Goal: Task Accomplishment & Management: Manage account settings

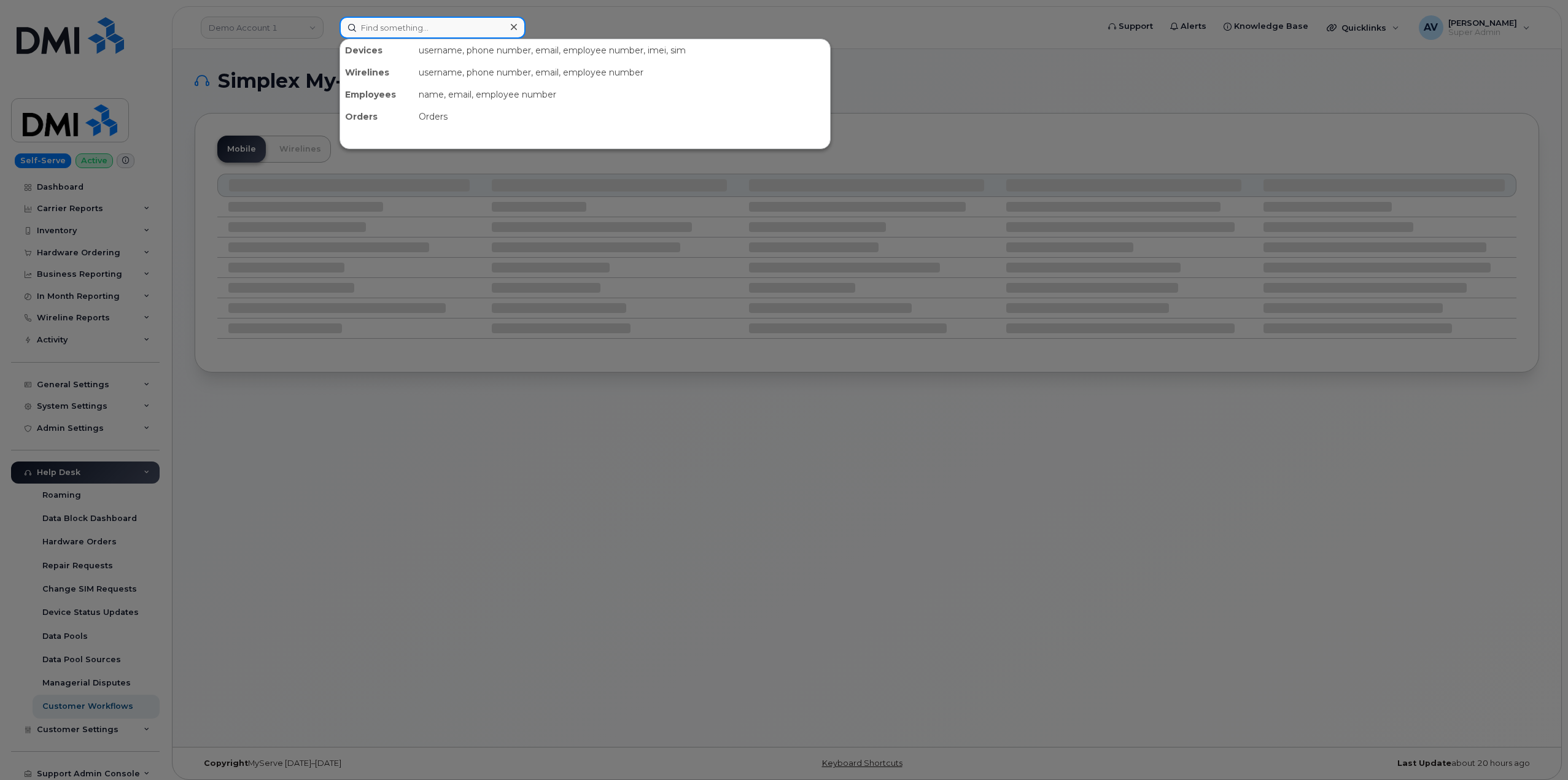
click at [439, 27] on input at bounding box center [432, 28] width 186 height 22
paste input "[PERSON_NAME]"
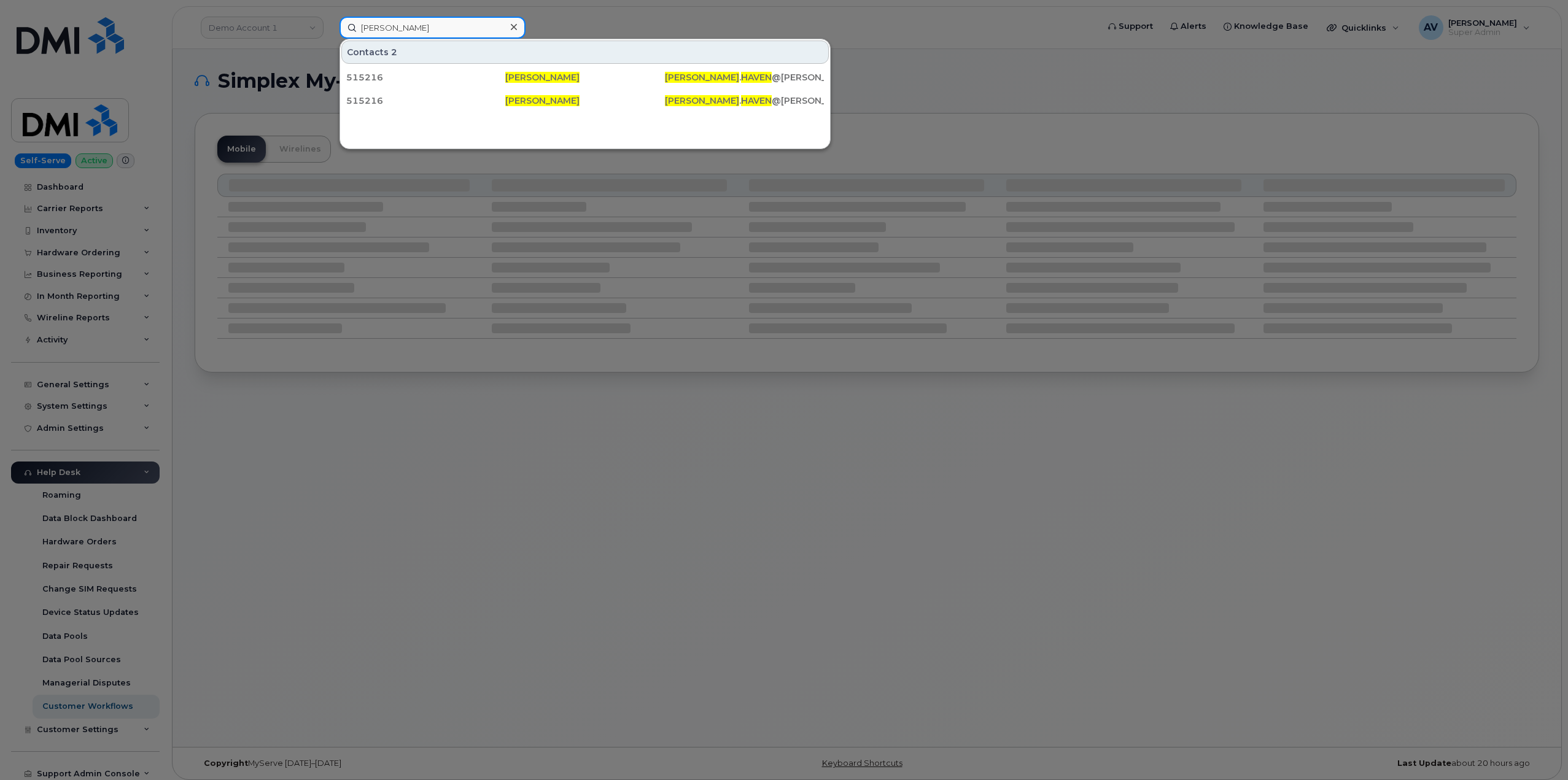
type input "Brian Haven"
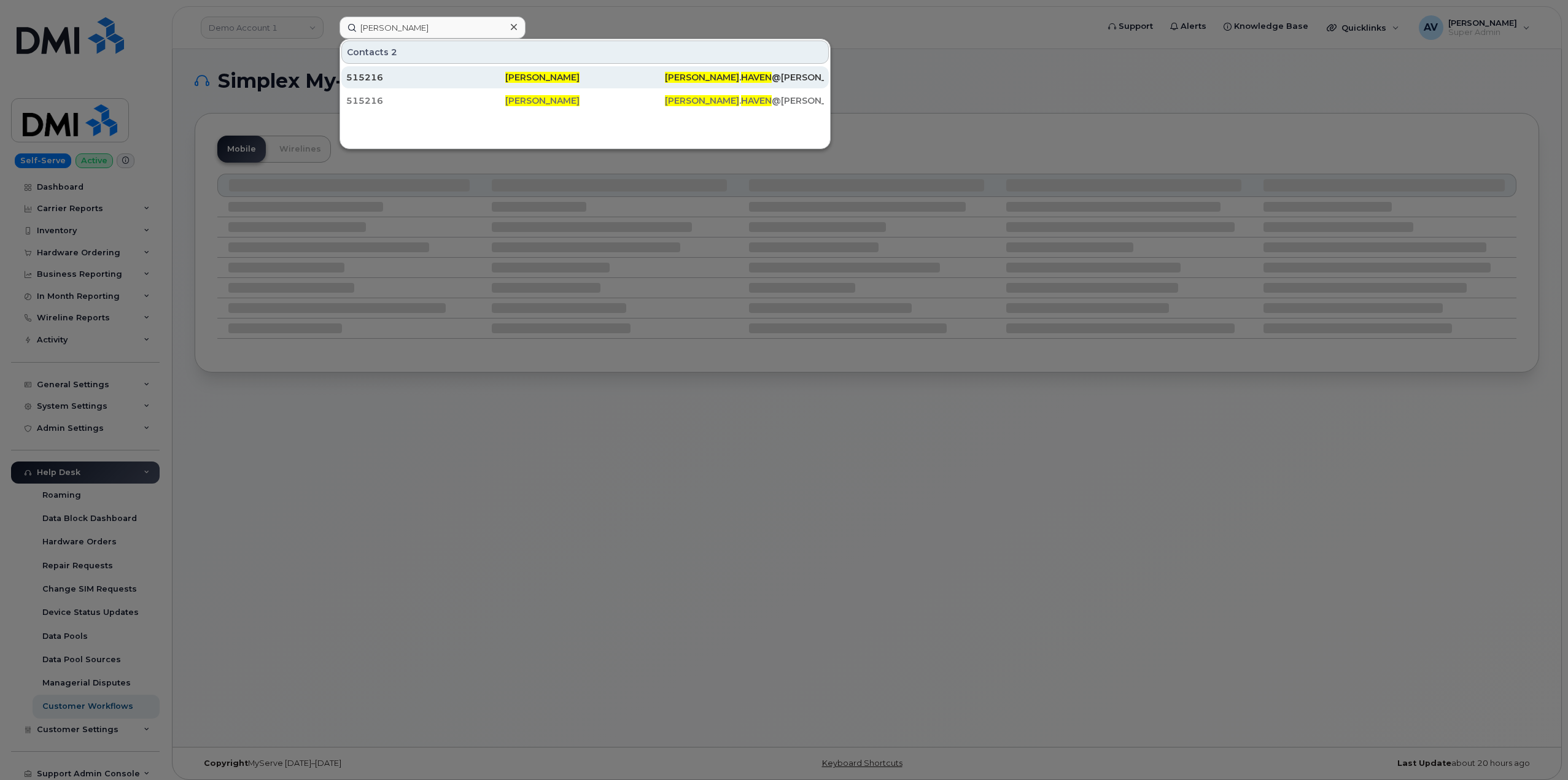
click at [436, 80] on div "515216" at bounding box center [425, 77] width 159 height 12
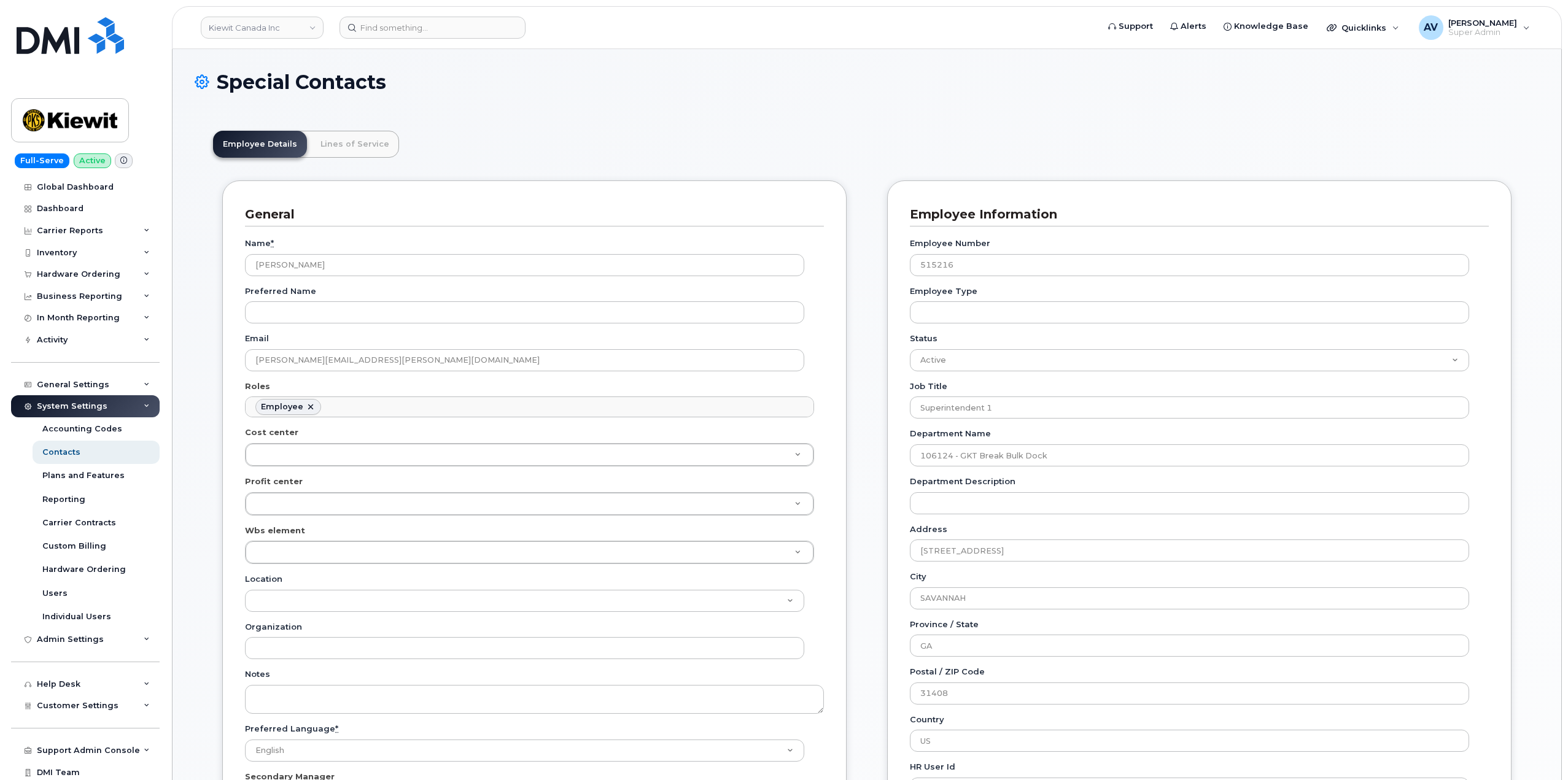
scroll to position [36, 0]
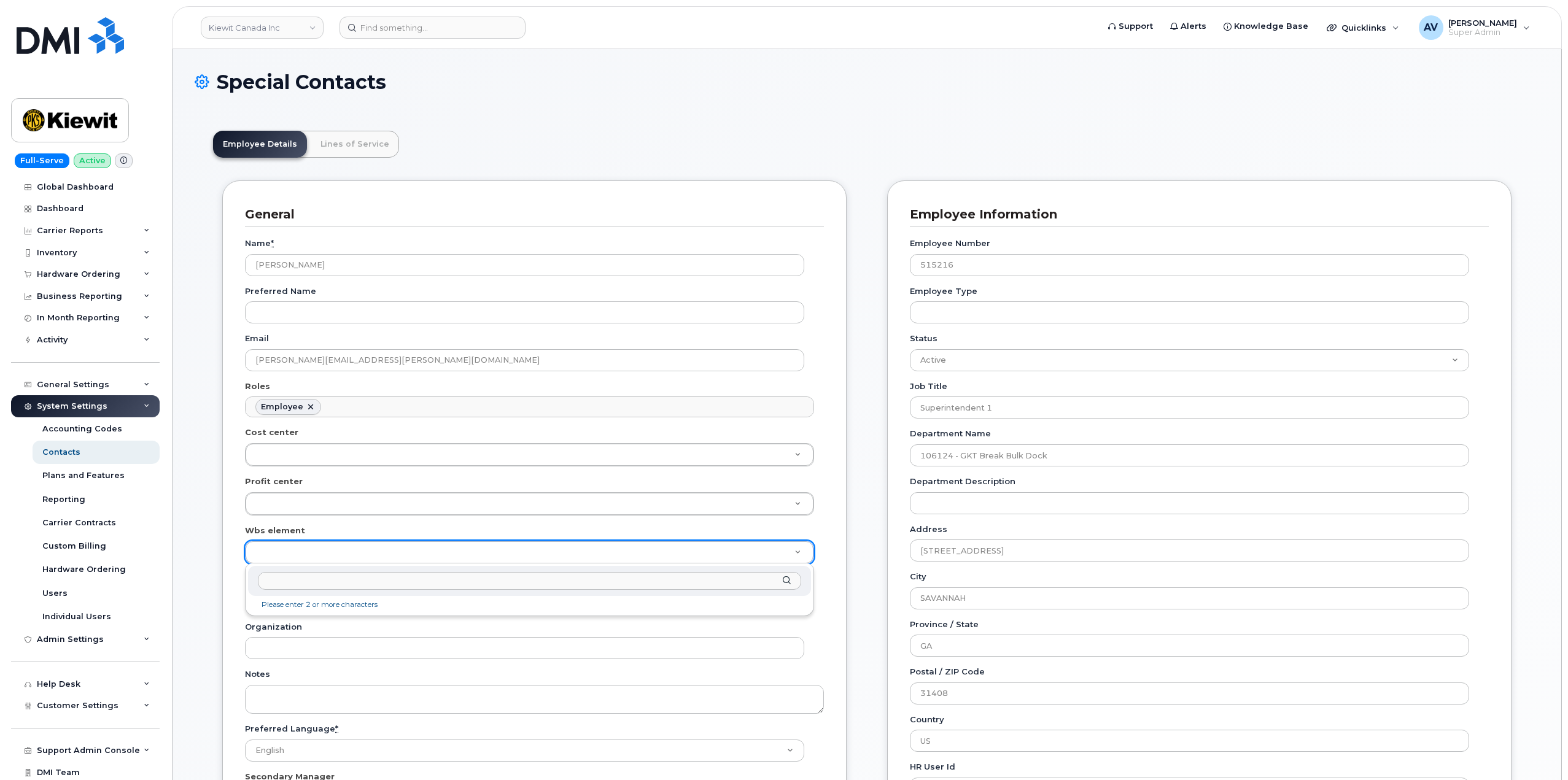
paste input "106425.1495"
type input "106425.1495"
type input "35296729"
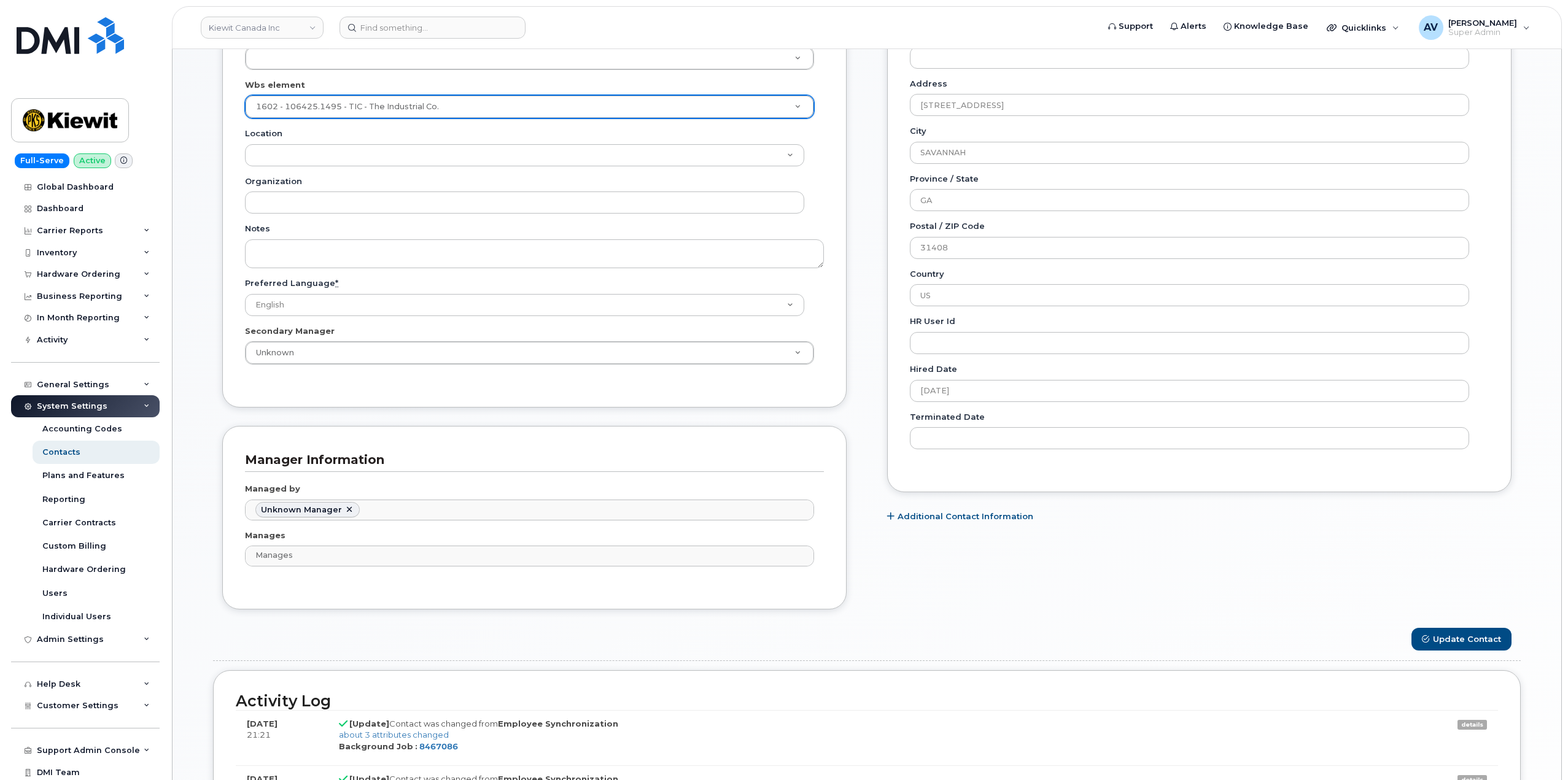
scroll to position [491, 0]
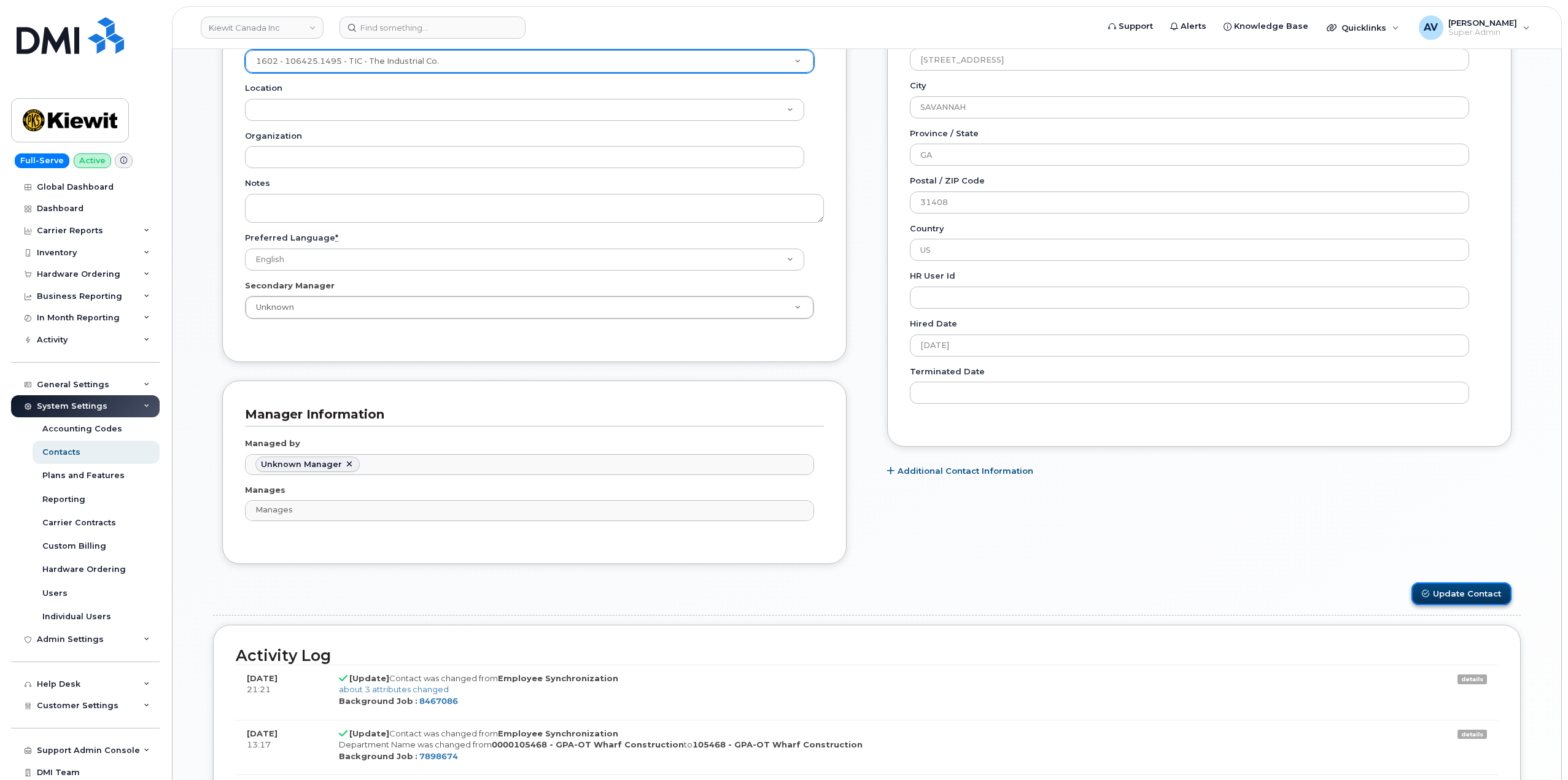
click at [1461, 590] on button "Update Contact" at bounding box center [1461, 594] width 100 height 23
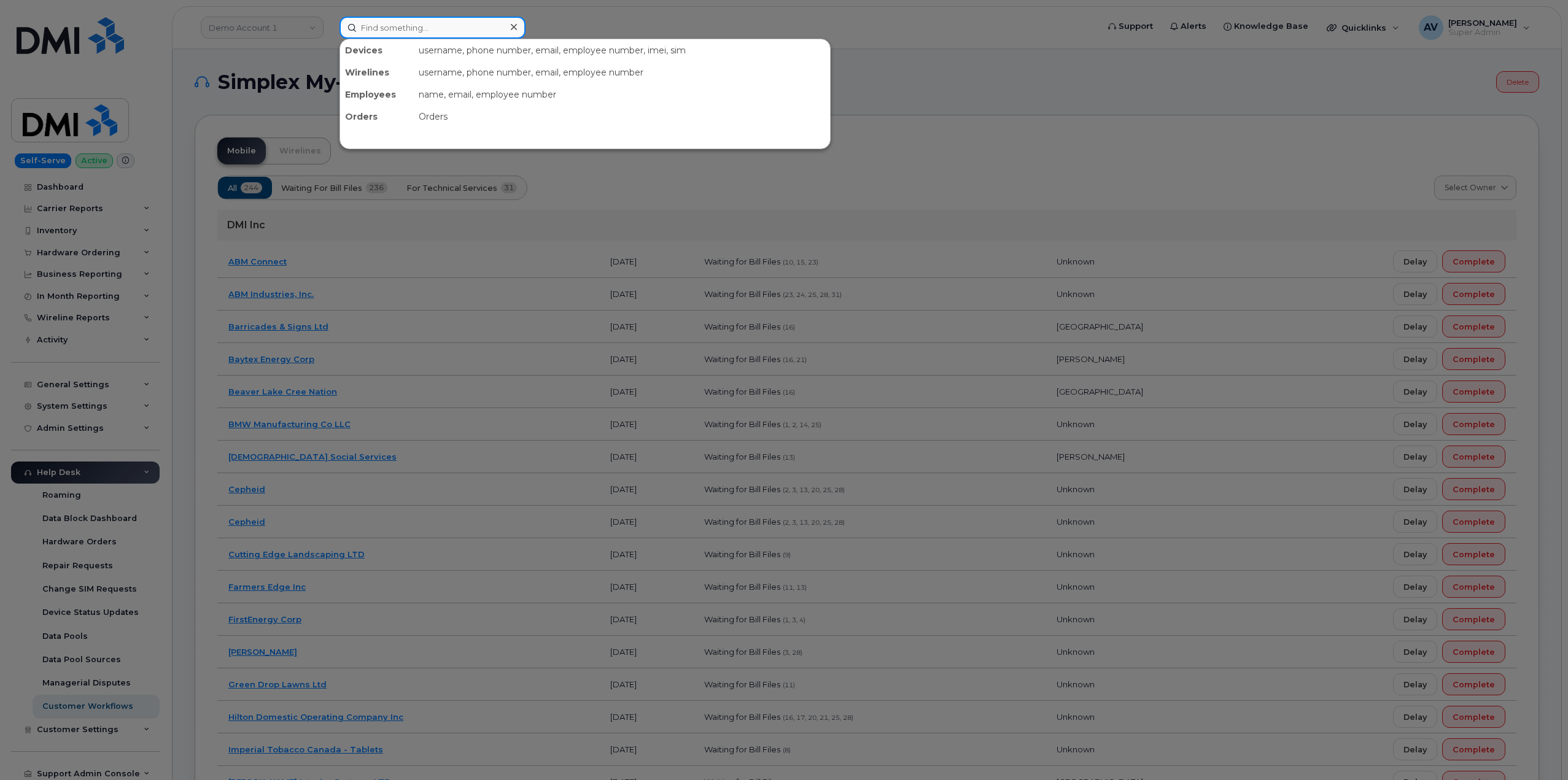
click at [467, 27] on input at bounding box center [432, 28] width 186 height 22
paste input "adelai silberberg"
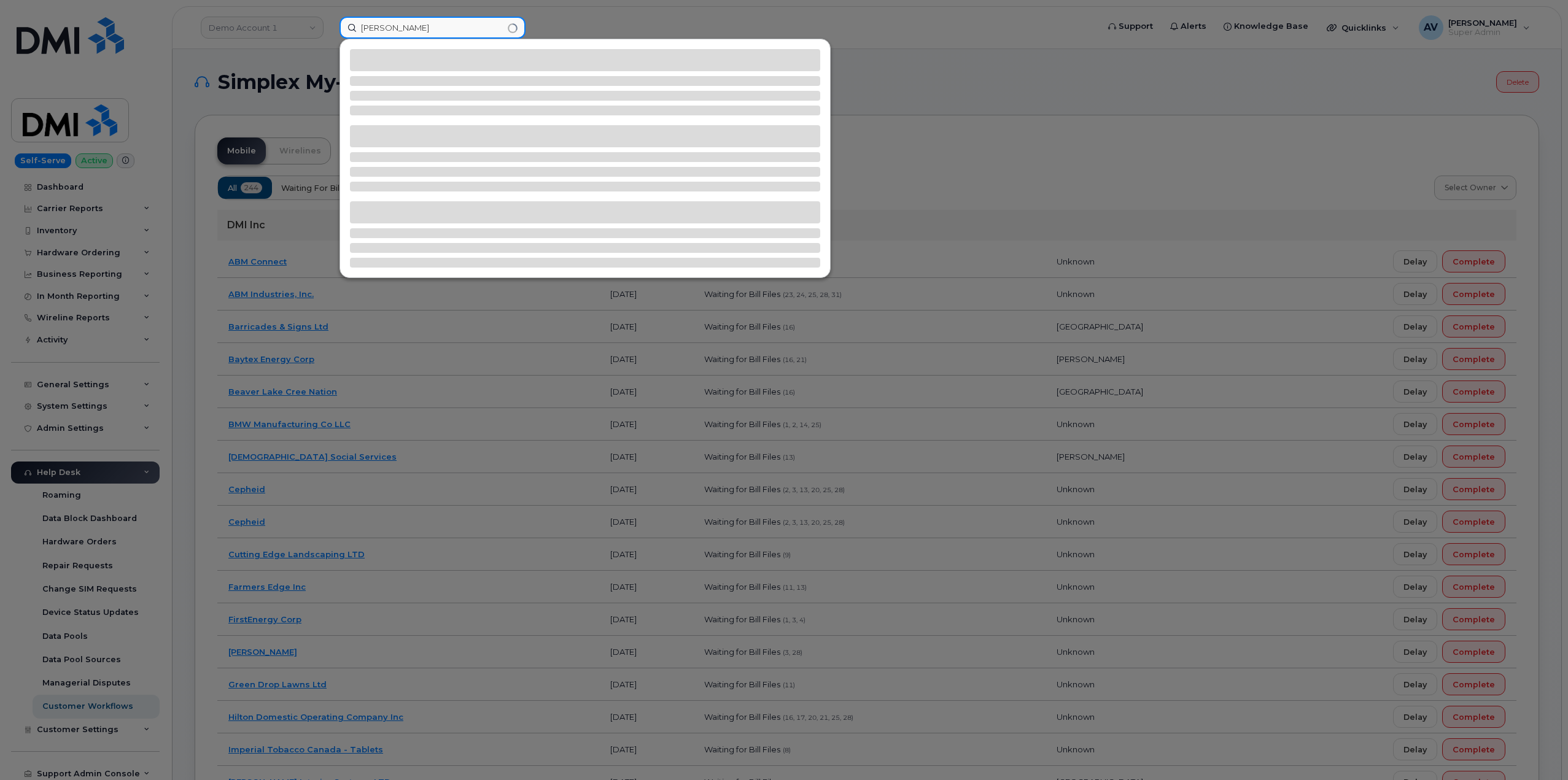
type input "adelai silberberg"
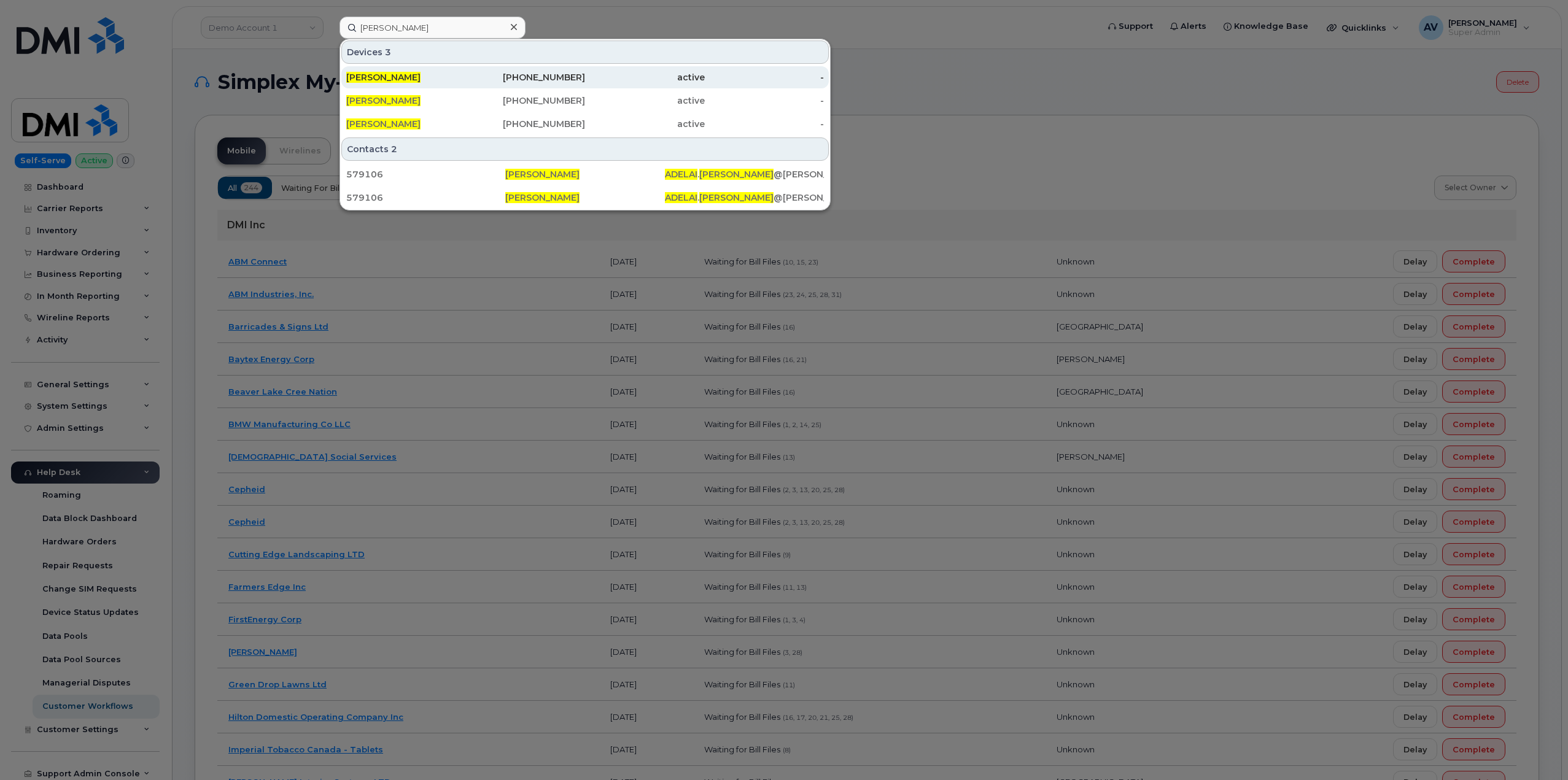
click at [447, 74] on div "[PERSON_NAME]" at bounding box center [406, 77] width 119 height 12
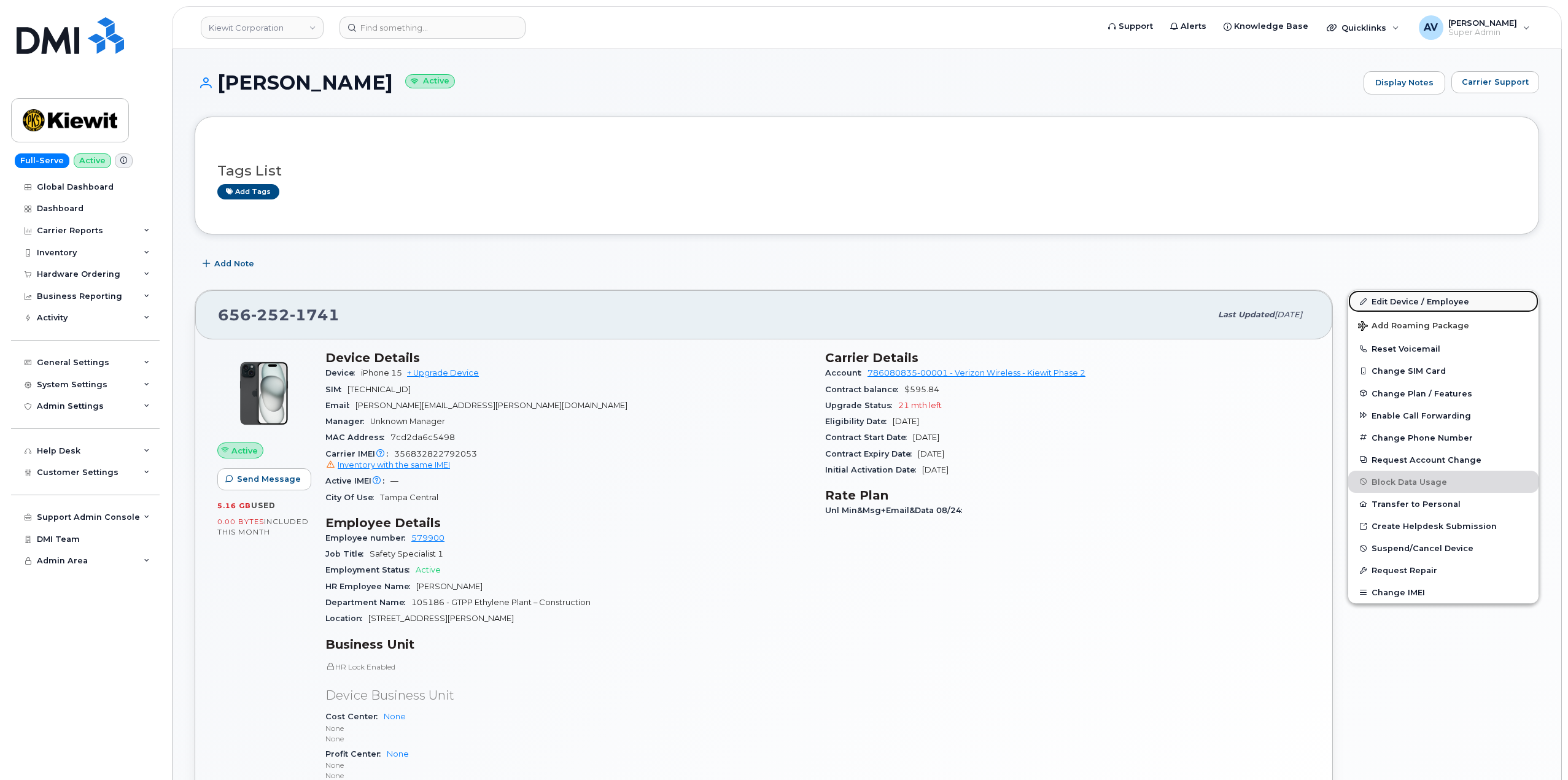
click at [1415, 297] on link "Edit Device / Employee" at bounding box center [1442, 301] width 190 height 22
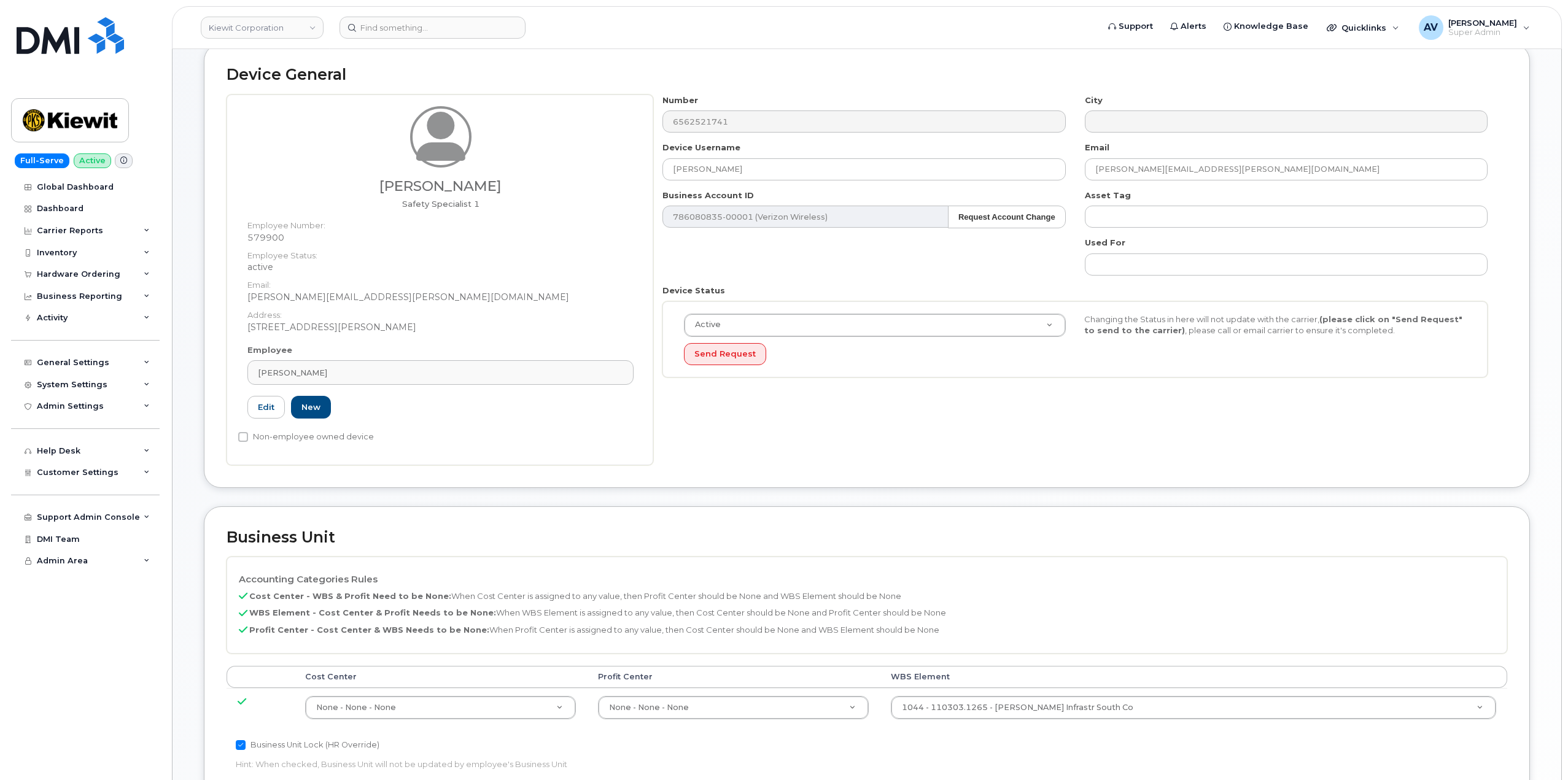
scroll to position [368, 0]
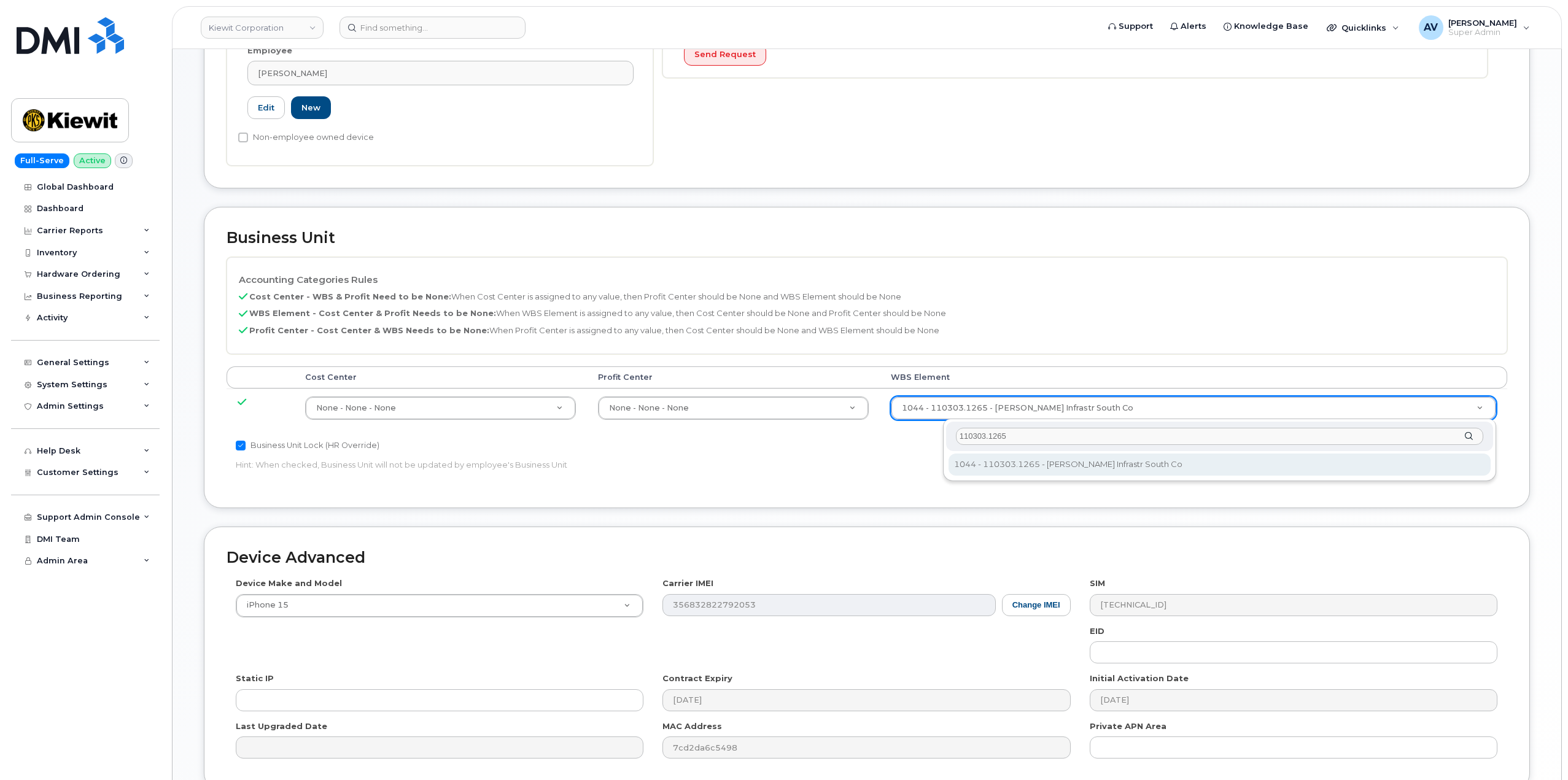
type input "110303.1265"
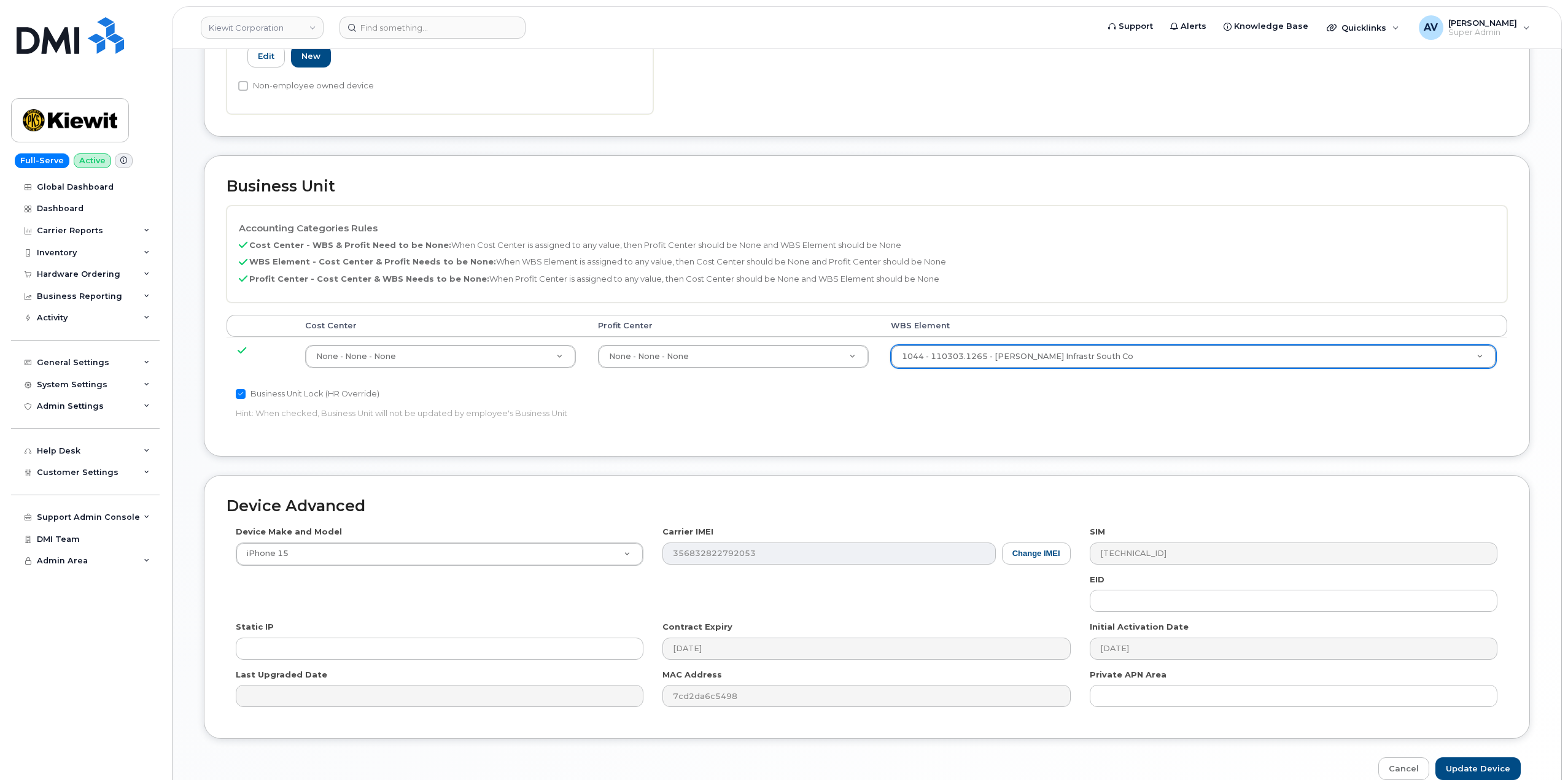
scroll to position [481, 0]
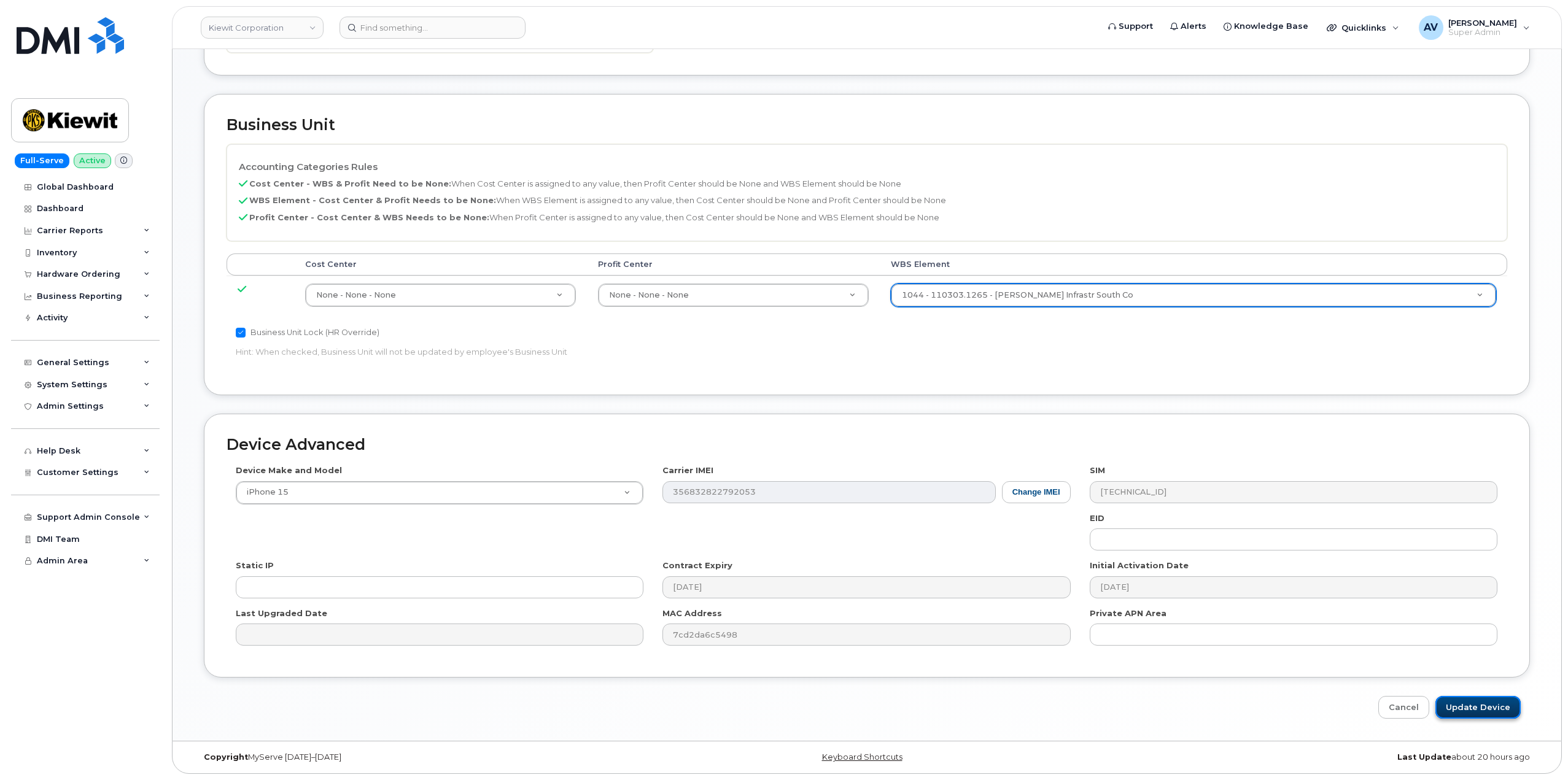
click at [1470, 716] on input "Update Device" at bounding box center [1477, 707] width 85 height 23
type input "Saving..."
click at [1473, 704] on div "Cancel Saving..." at bounding box center [867, 707] width 1326 height 23
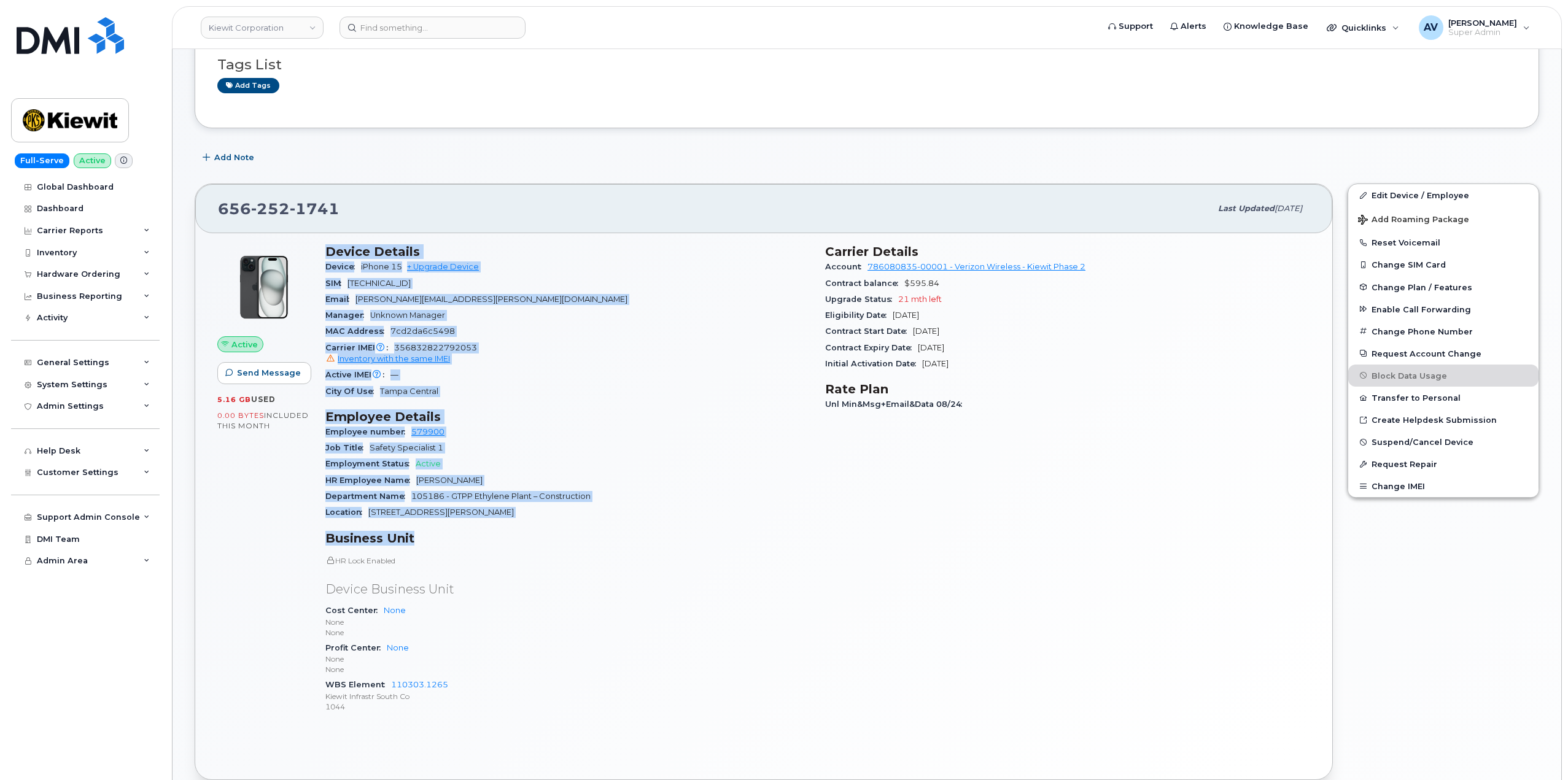
scroll to position [184, 0]
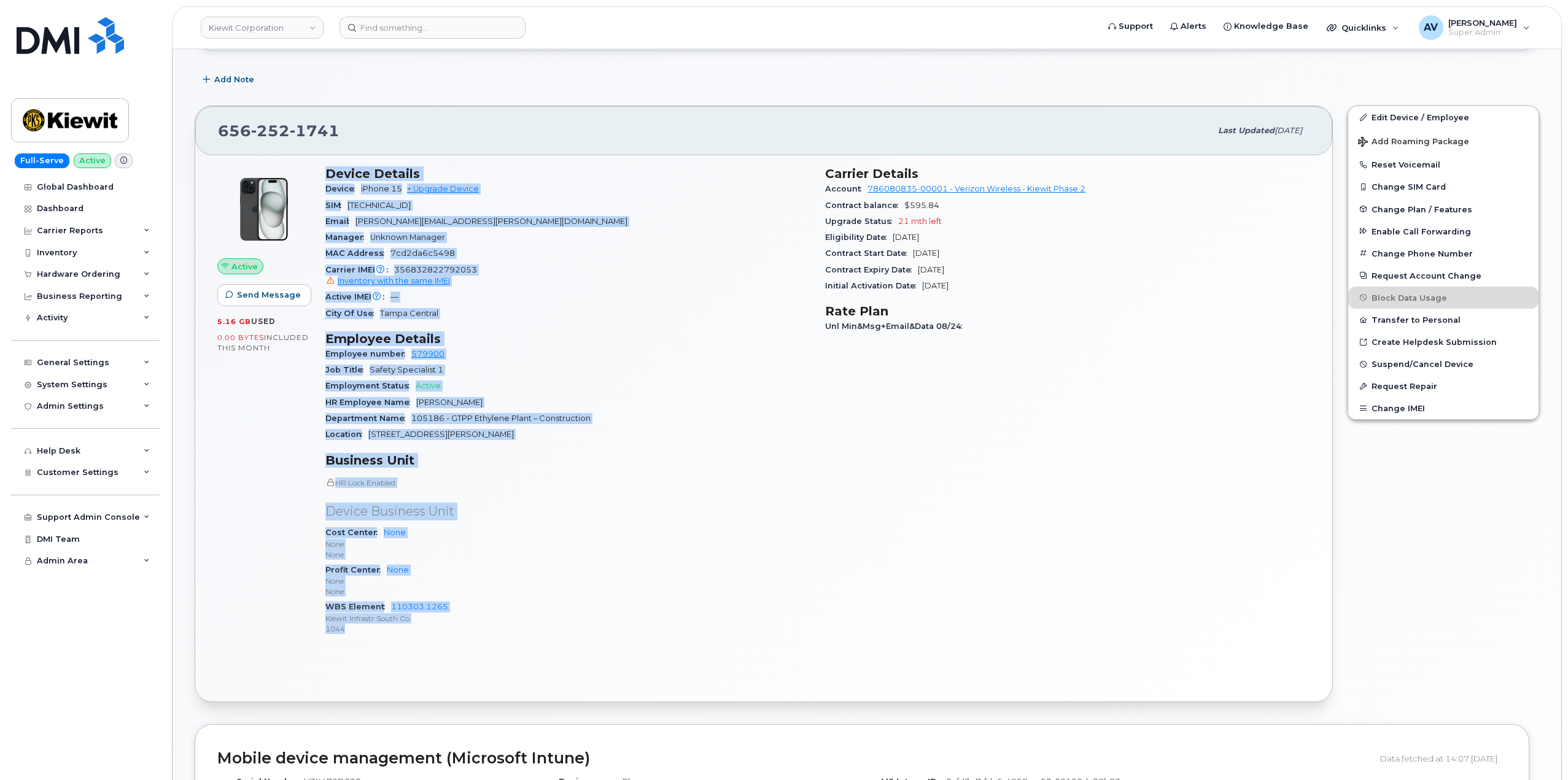
drag, startPoint x: 321, startPoint y: 352, endPoint x: 481, endPoint y: 630, distance: 320.8
click at [481, 630] on div "Device Details Device iPhone 15 + Upgrade Device SIM [TECHNICAL_ID] Email [PERS…" at bounding box center [567, 406] width 499 height 495
copy div "Device Details Device iPhone 15 + Upgrade Device SIM [TECHNICAL_ID] Email [PERS…"
